Goal: Transaction & Acquisition: Subscribe to service/newsletter

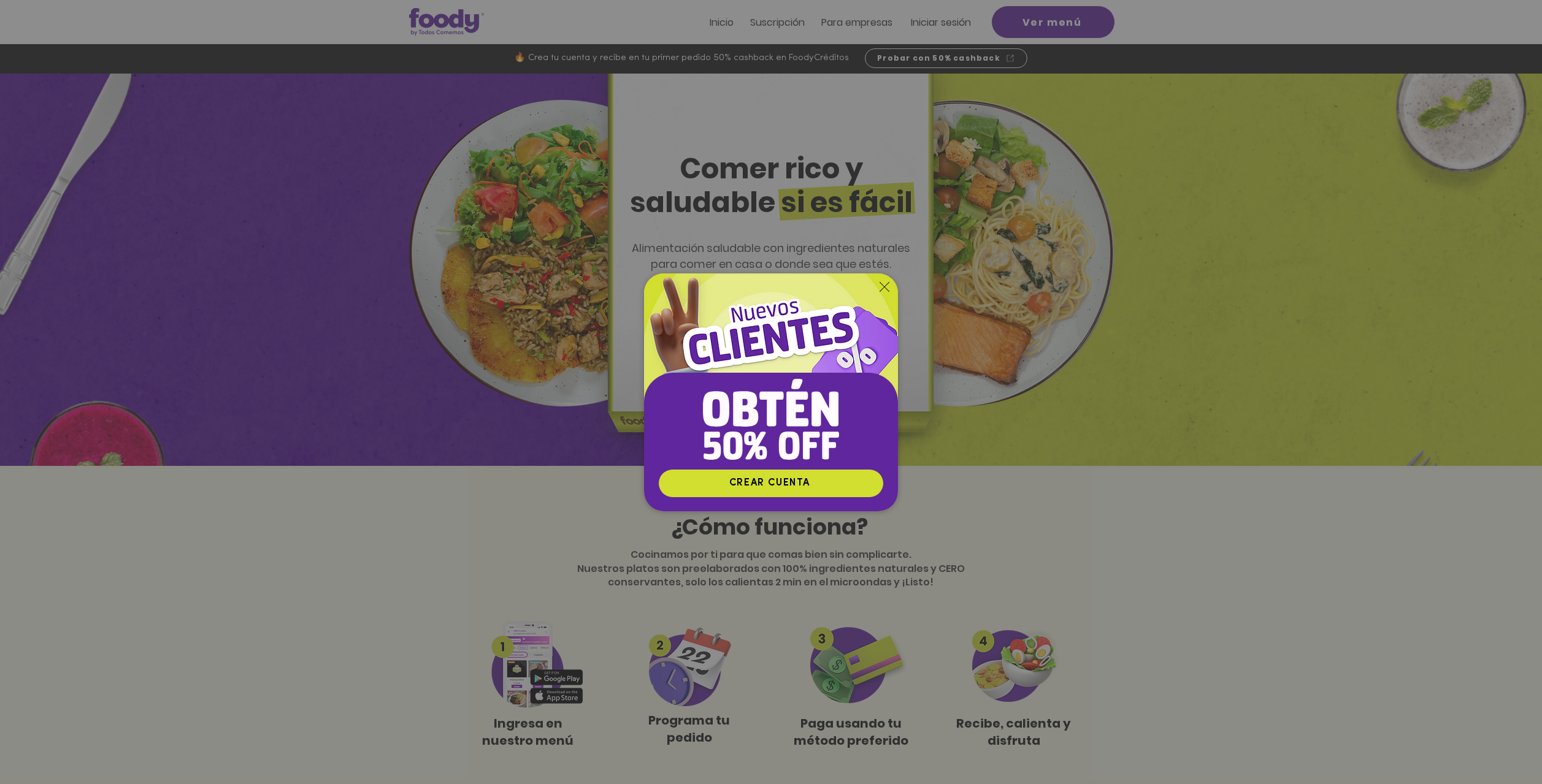
click at [883, 287] on icon "Volver al sitio" at bounding box center [884, 286] width 10 height 10
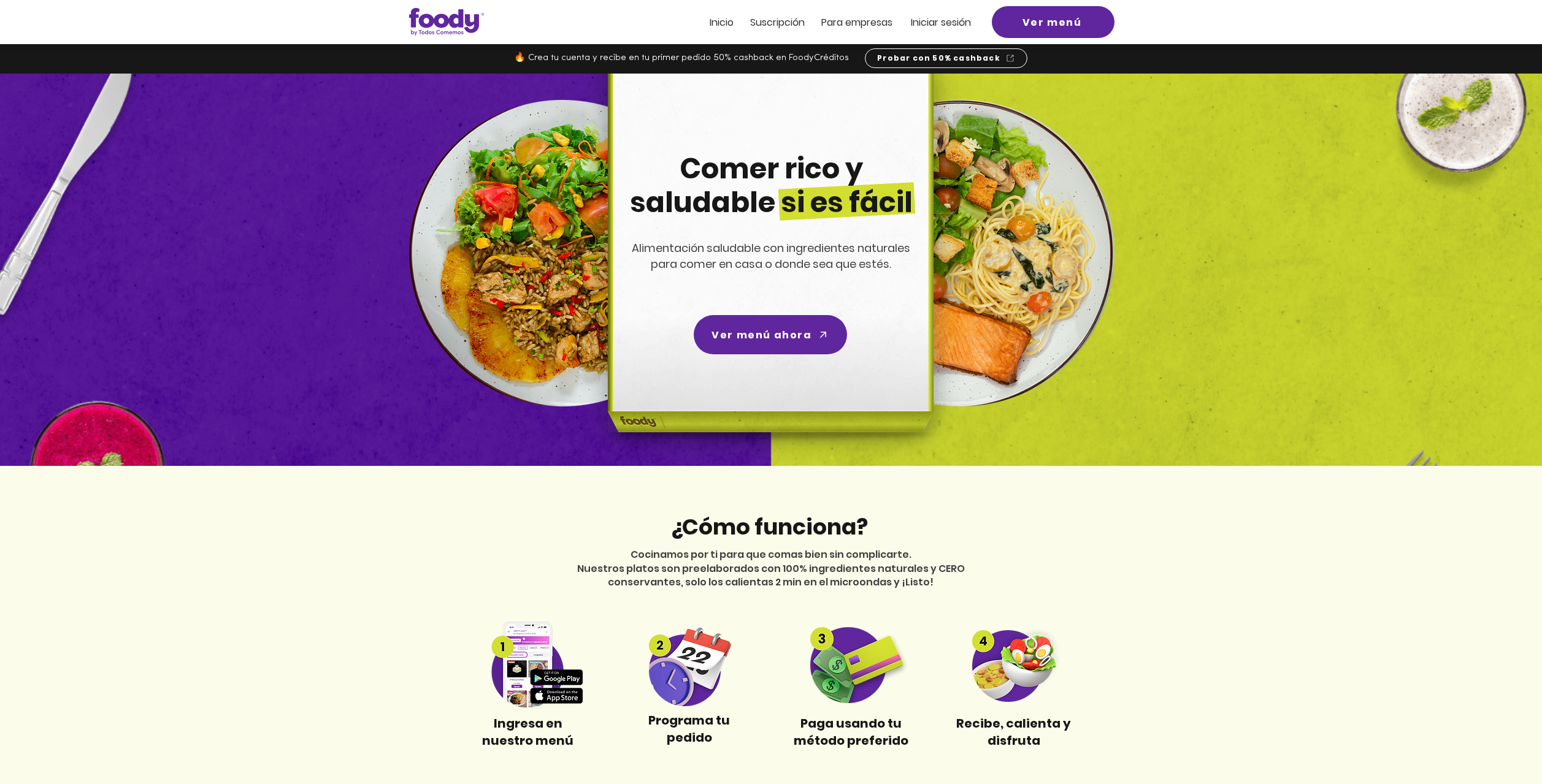
click at [786, 20] on span "Suscripción" at bounding box center [777, 22] width 54 height 14
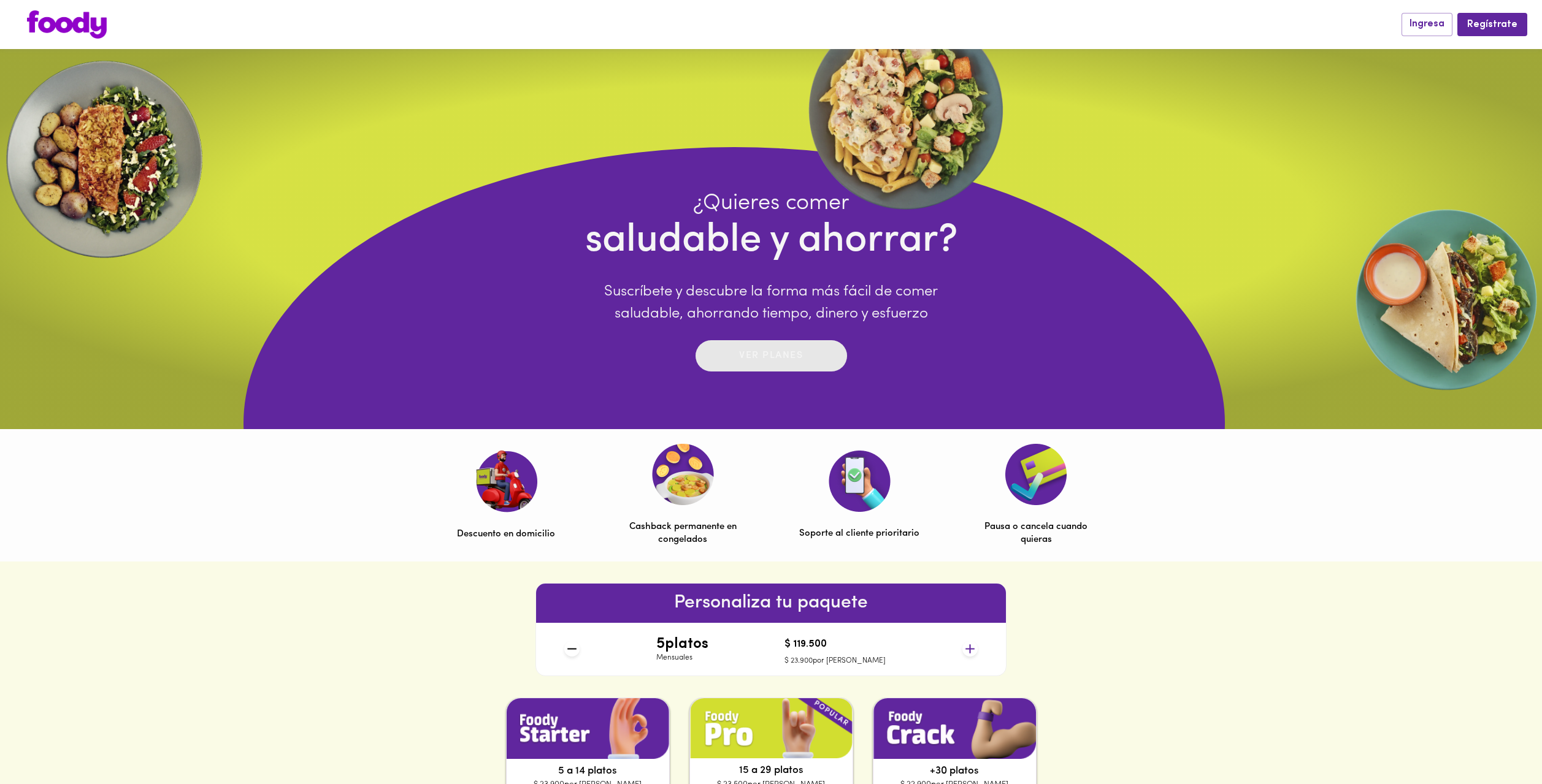
click at [779, 357] on p "Ver planes" at bounding box center [770, 356] width 63 height 14
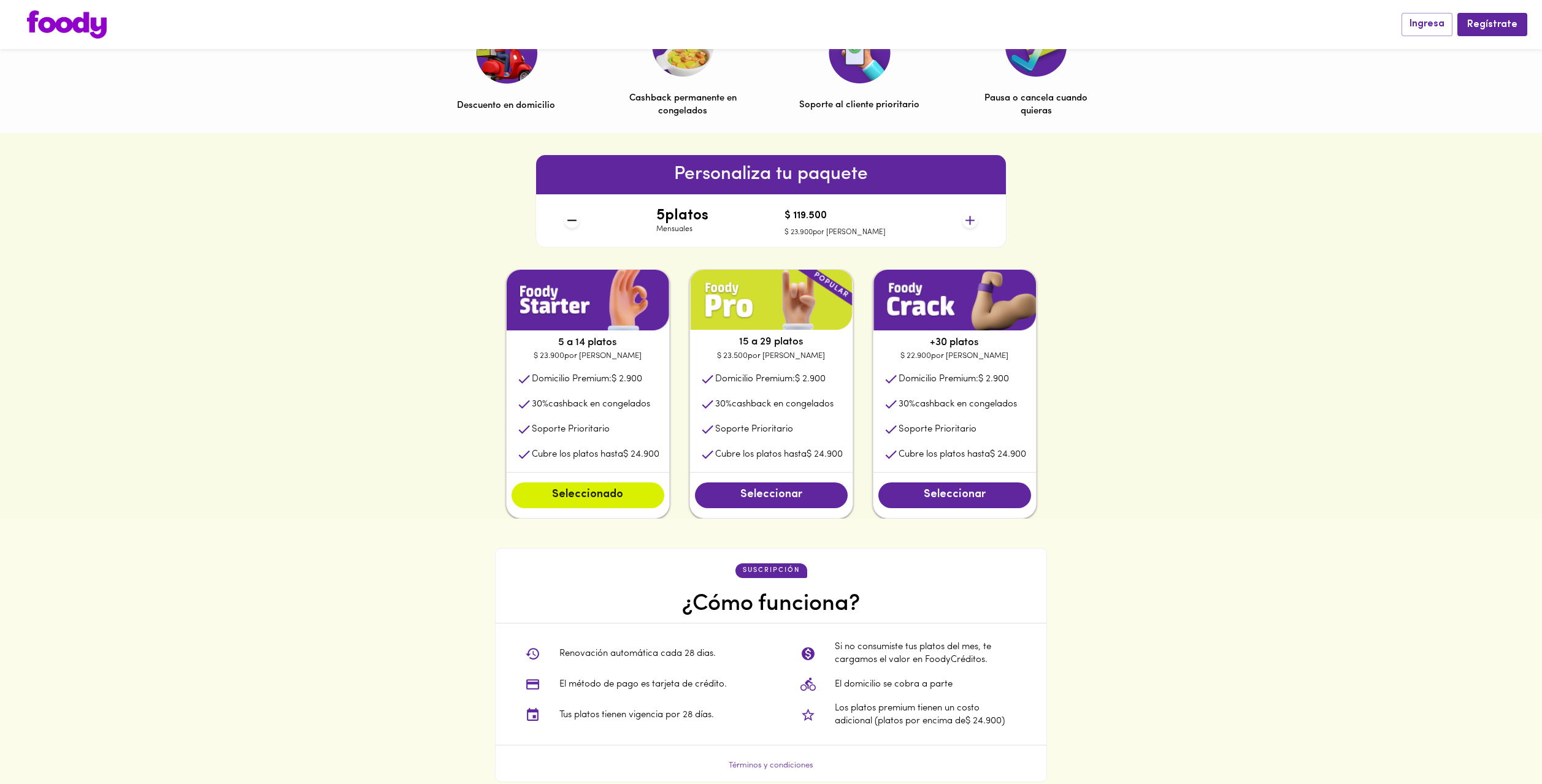
scroll to position [429, 0]
click at [615, 492] on span "Seleccionado" at bounding box center [588, 495] width 128 height 13
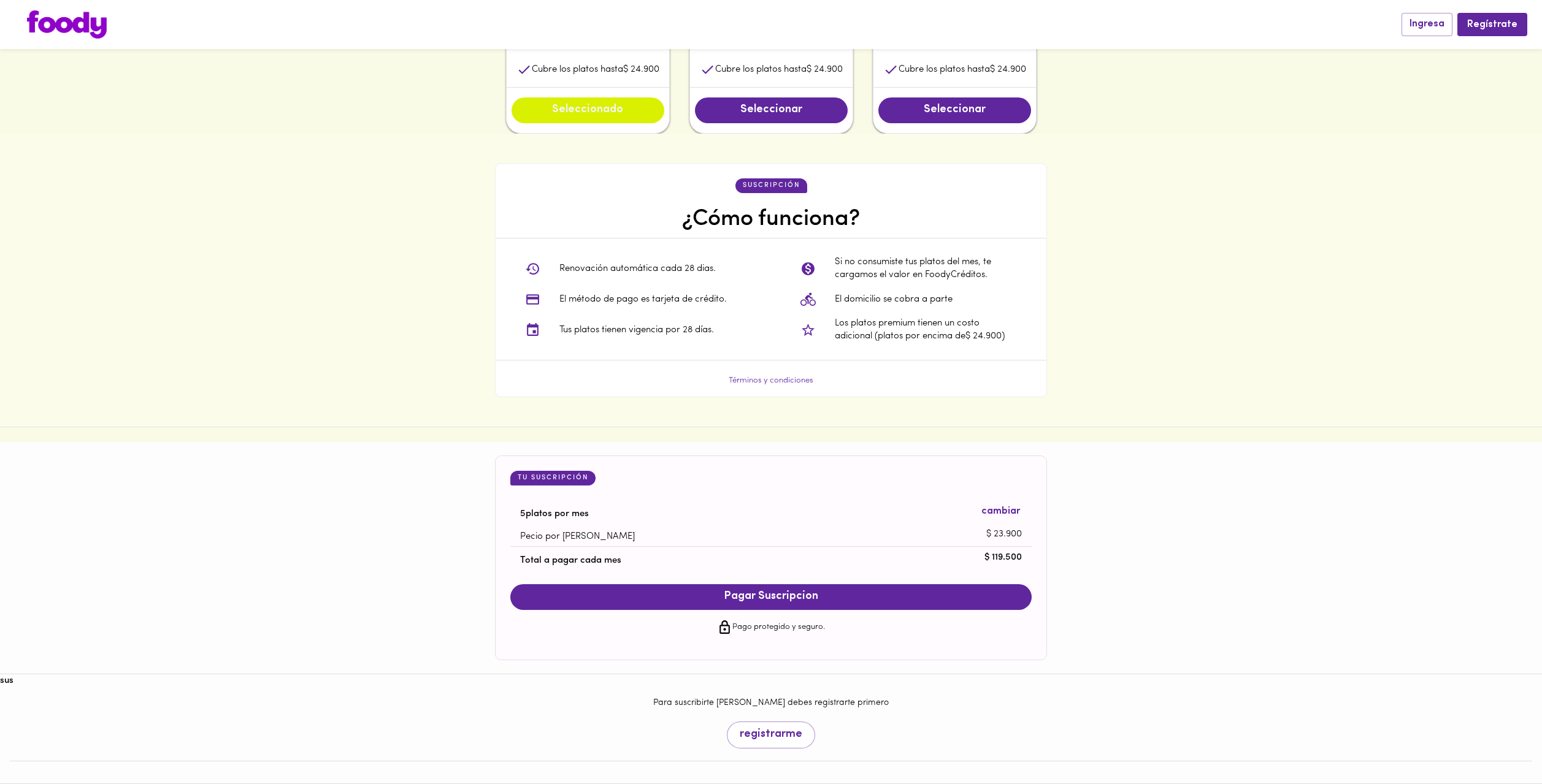
scroll to position [815, 0]
click at [662, 590] on span "Pagar Suscripcion" at bounding box center [771, 597] width 497 height 13
click at [858, 659] on span at bounding box center [855, 659] width 12 height 12
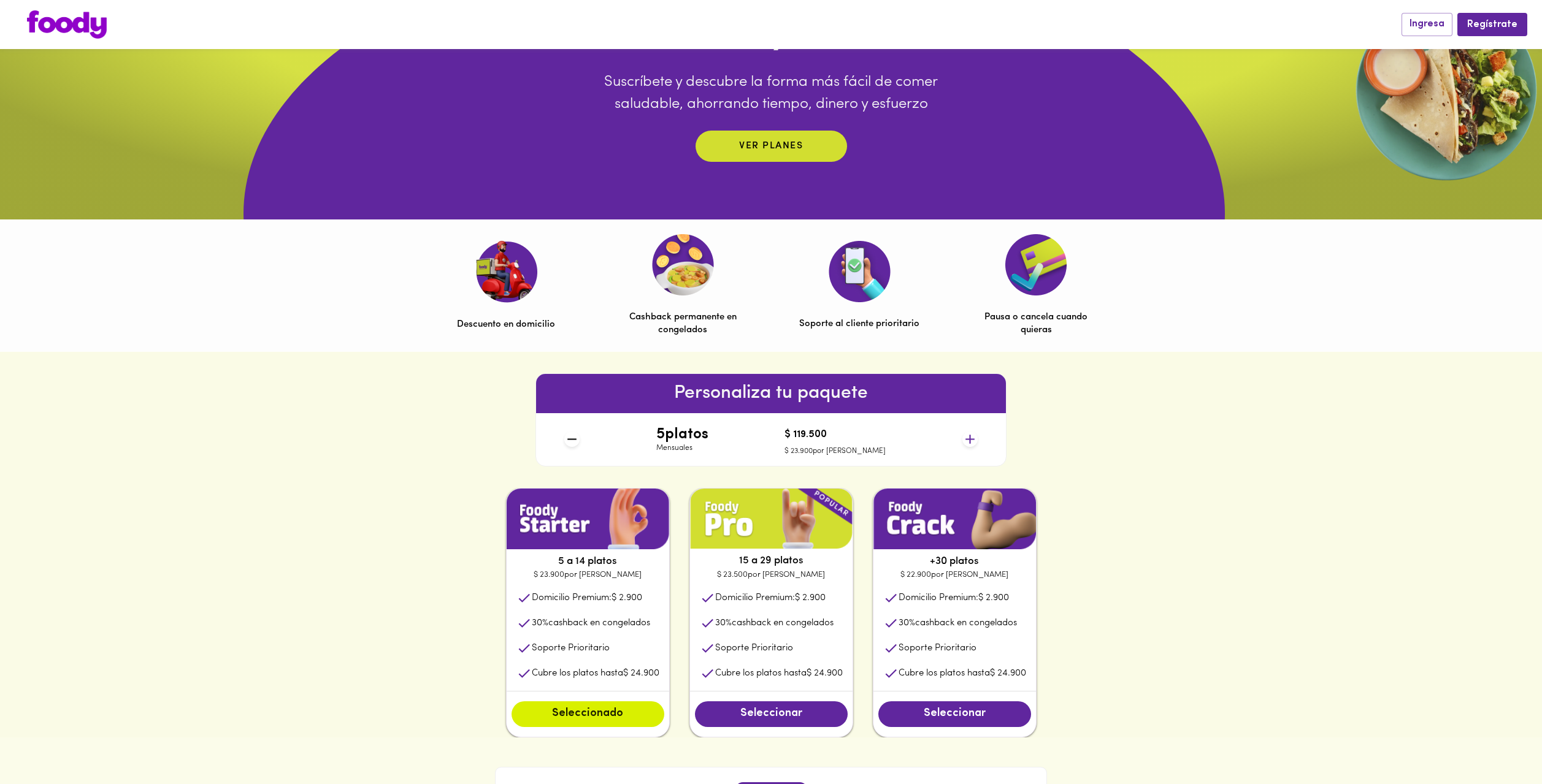
scroll to position [0, 0]
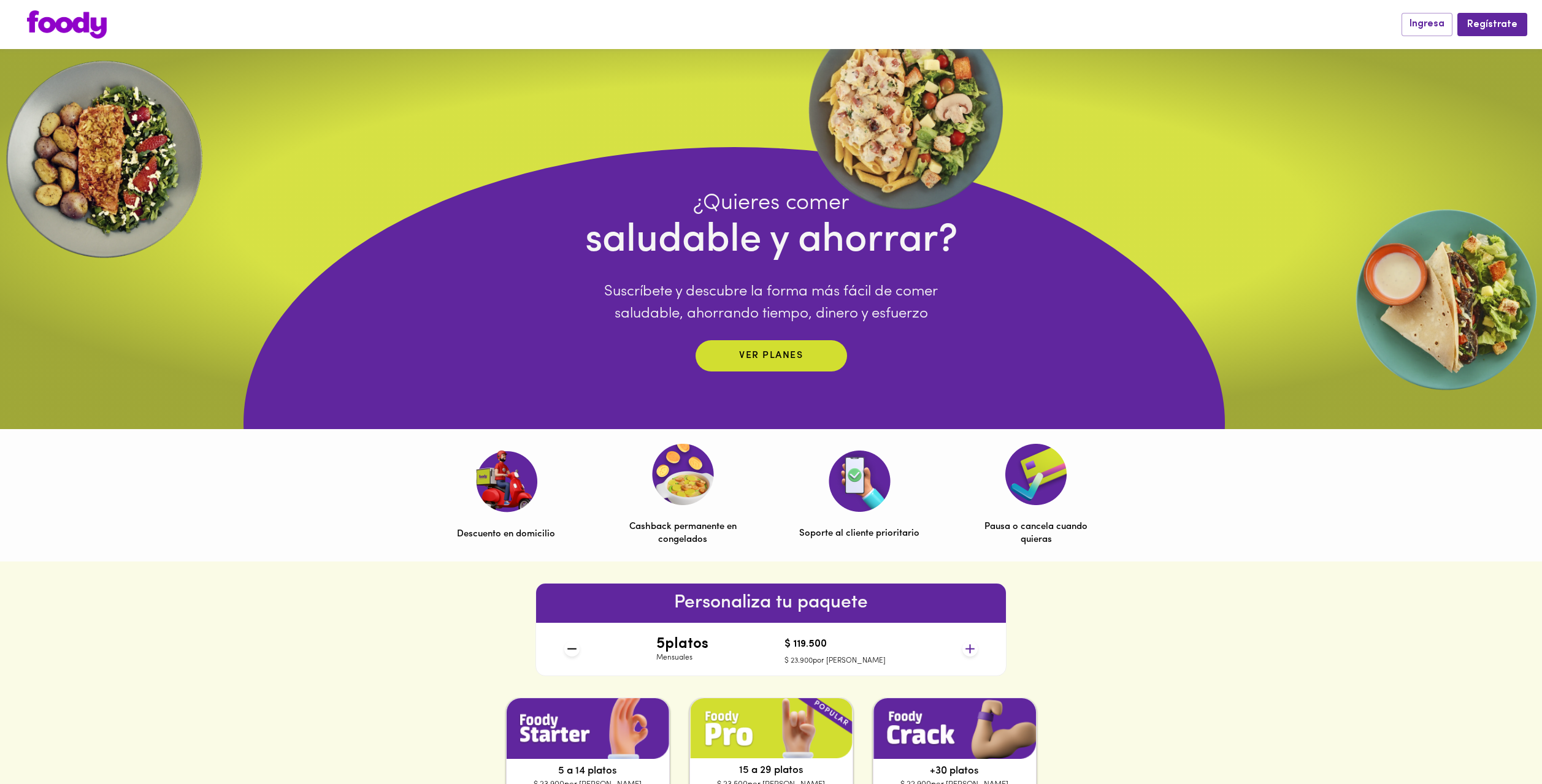
click at [472, 499] on div "Descuento en domicilio" at bounding box center [505, 495] width 120 height 91
